Goal: Find specific page/section: Find specific page/section

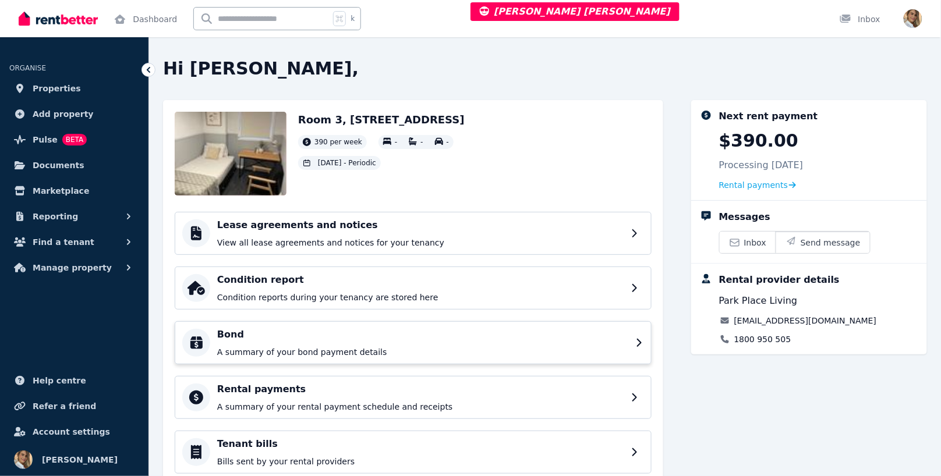
scroll to position [38, 0]
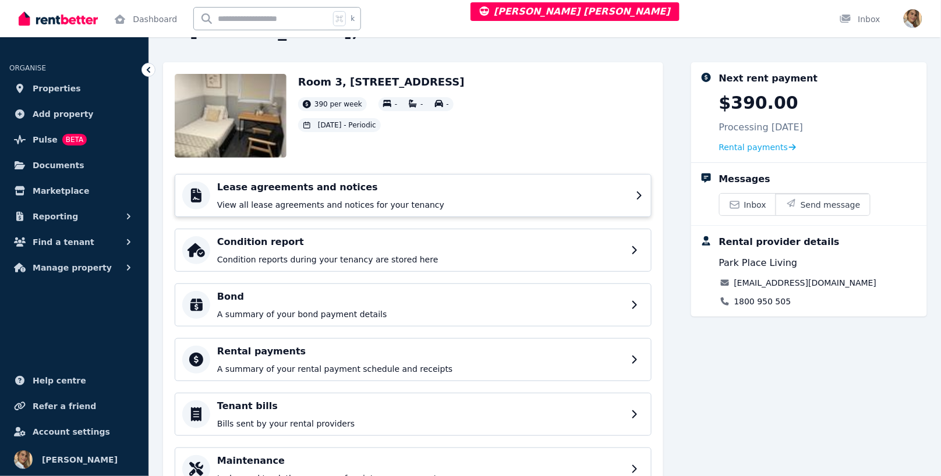
click at [418, 197] on div "Lease agreements and notices View all lease agreements and notices for your ten…" at bounding box center [422, 195] width 411 height 30
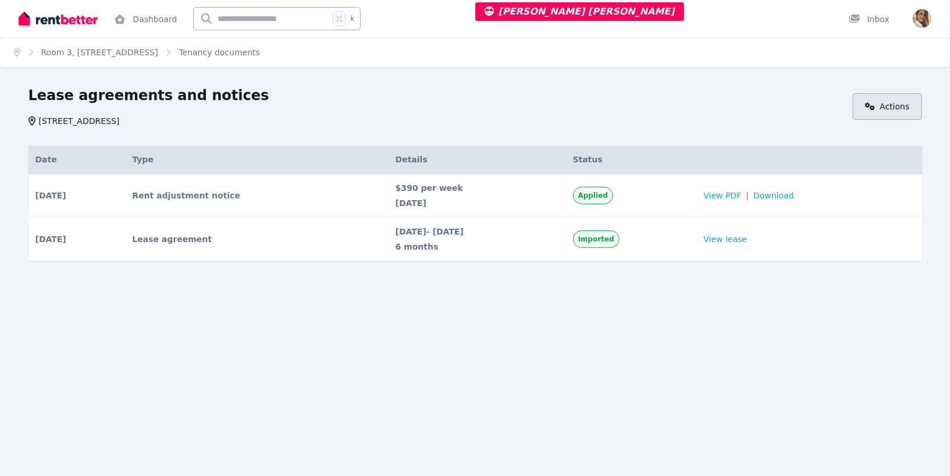
click at [895, 115] on link "Actions" at bounding box center [887, 106] width 69 height 27
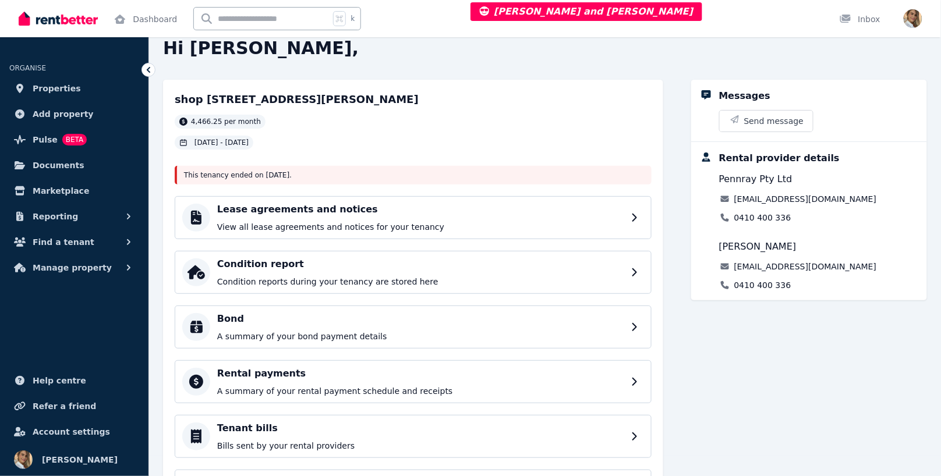
scroll to position [19, 0]
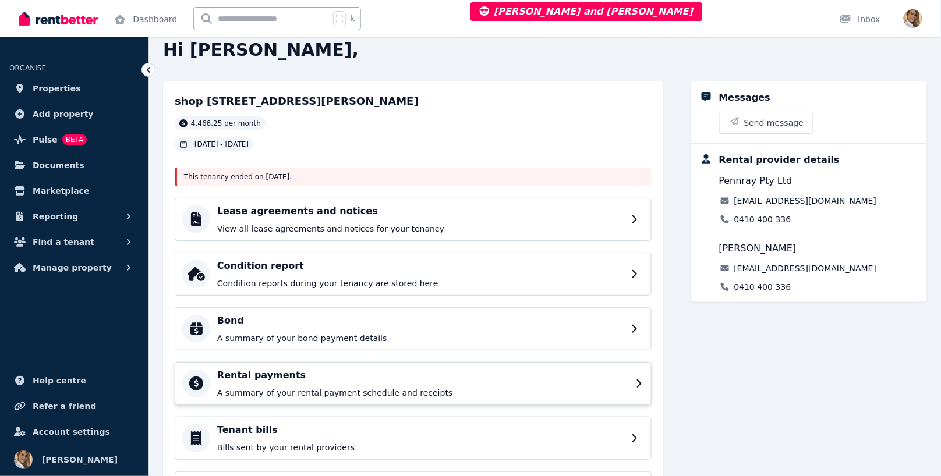
click at [338, 380] on h4 "Rental payments" at bounding box center [422, 375] width 411 height 14
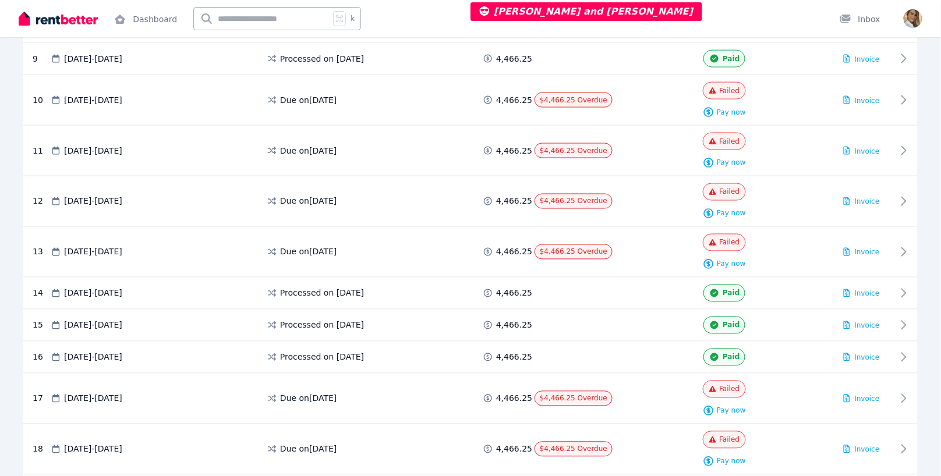
scroll to position [594, 0]
